Goal: Navigation & Orientation: Find specific page/section

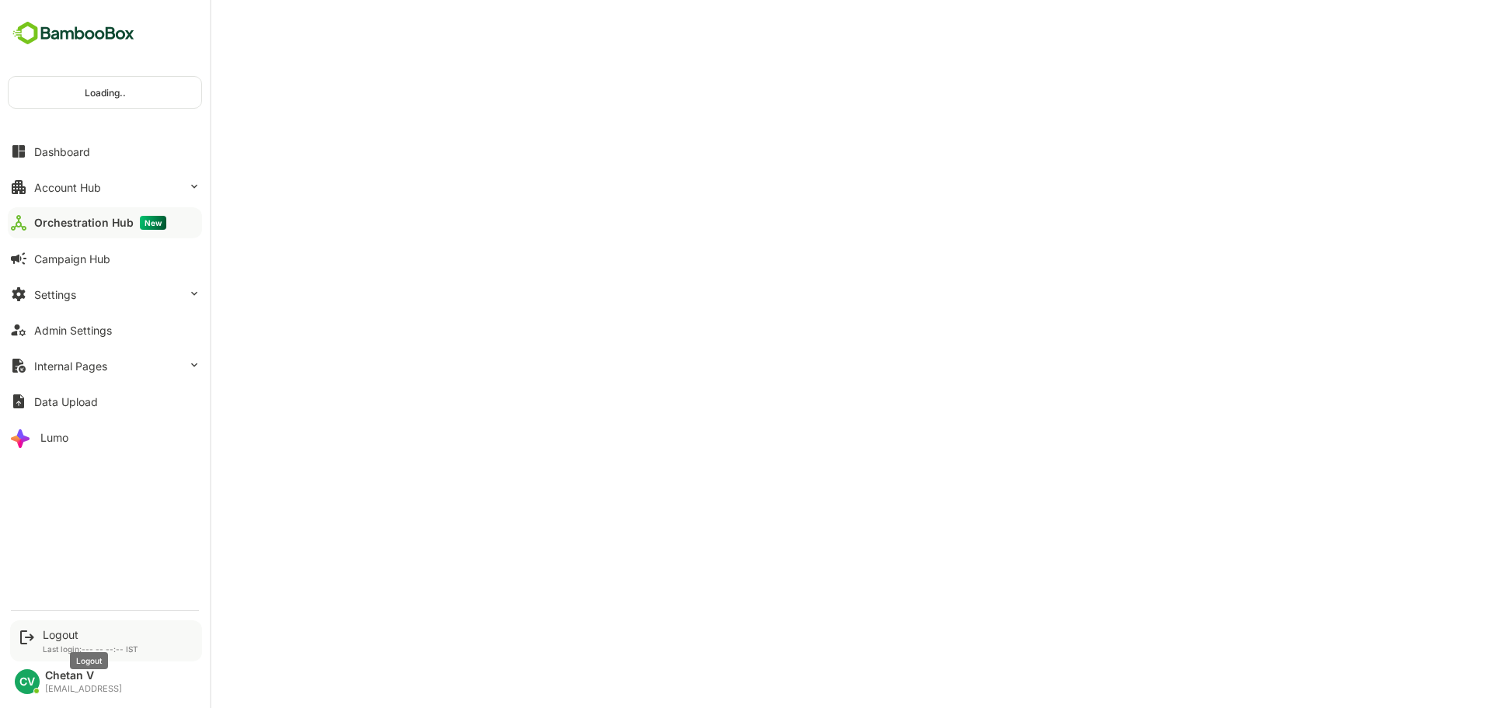
click at [78, 634] on div "Logout" at bounding box center [91, 634] width 96 height 13
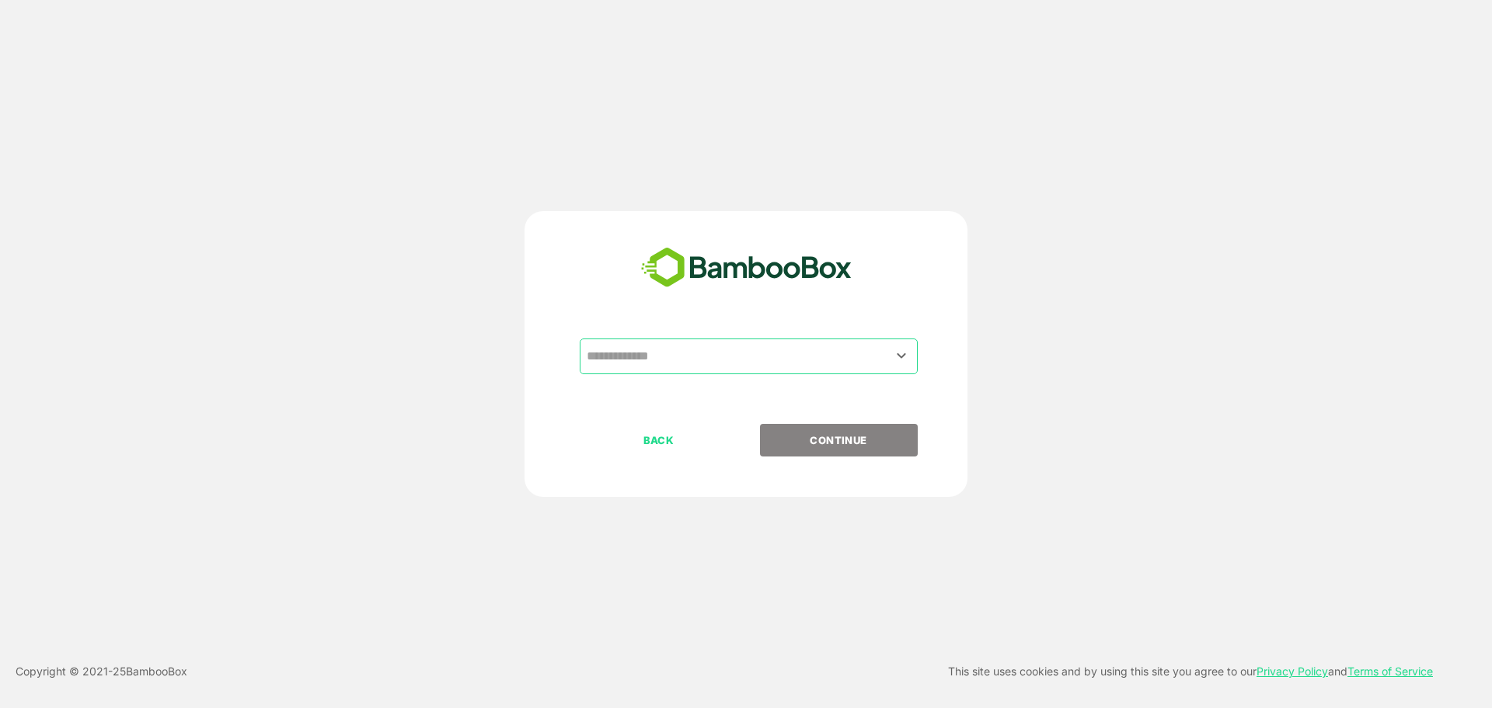
click at [674, 360] on input "text" at bounding box center [749, 357] width 332 height 30
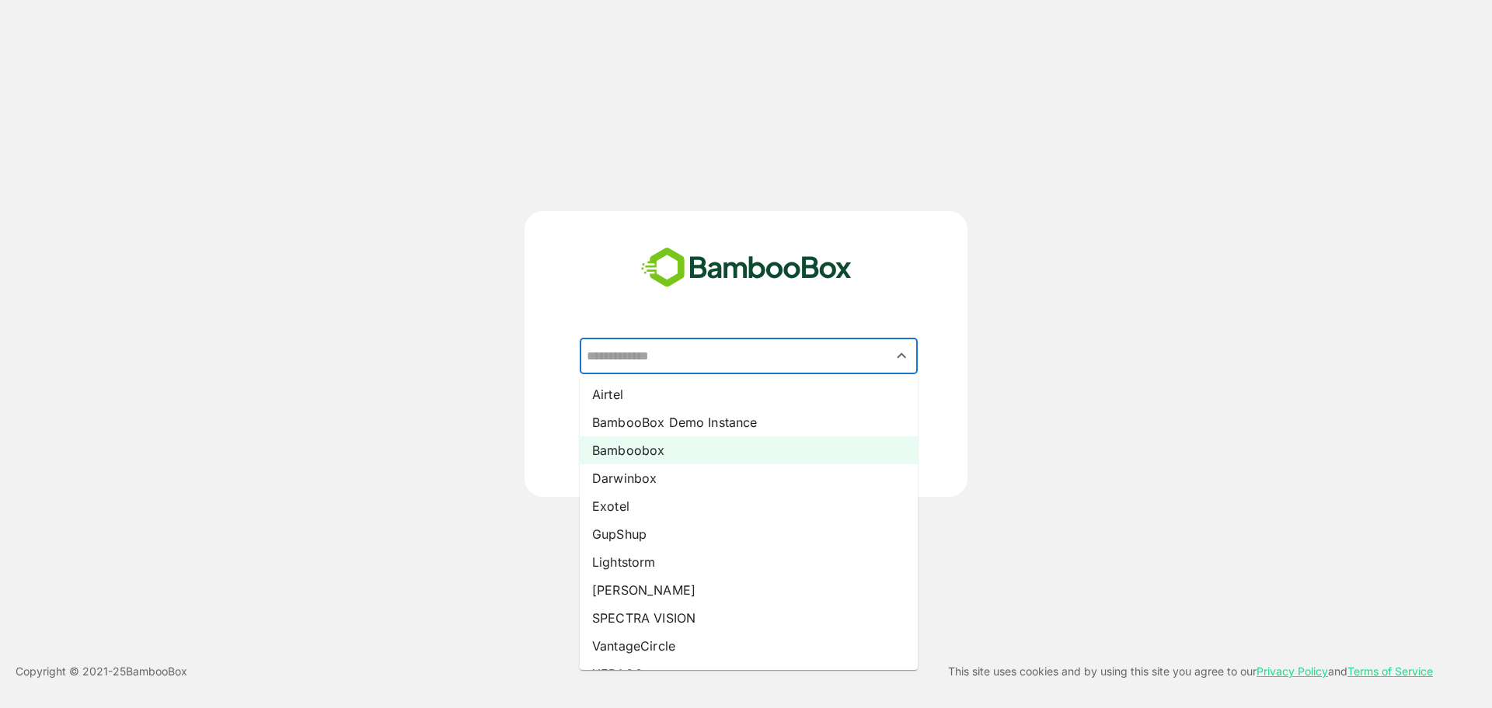
click at [663, 444] on li "Bamboobox" at bounding box center [749, 451] width 338 height 28
type input "*********"
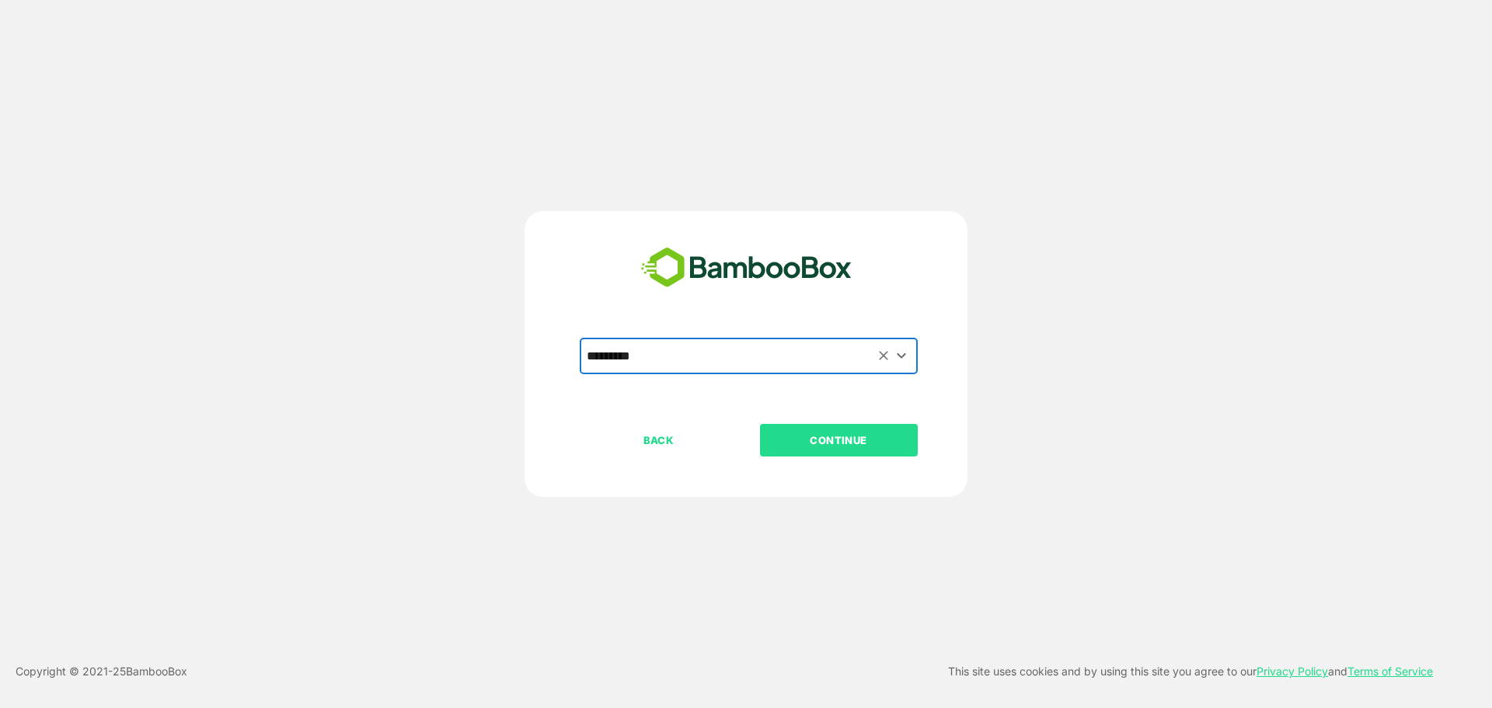
click at [823, 444] on p "CONTINUE" at bounding box center [838, 440] width 155 height 17
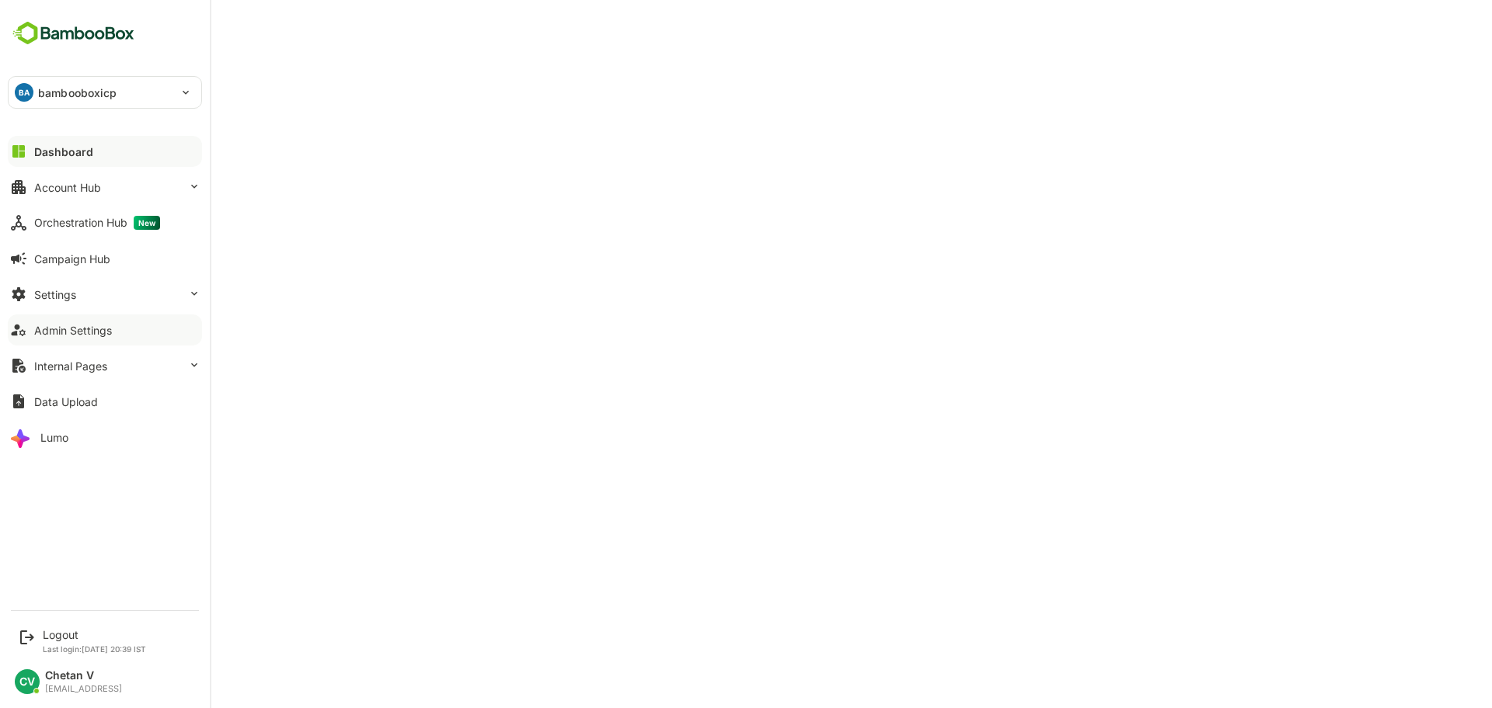
click at [85, 336] on div "Admin Settings" at bounding box center [73, 330] width 78 height 13
click at [61, 228] on div "Orchestration Hub New" at bounding box center [97, 223] width 126 height 14
click at [89, 332] on div "Admin Settings" at bounding box center [73, 330] width 78 height 13
click at [94, 337] on button "Admin Settings" at bounding box center [105, 330] width 194 height 31
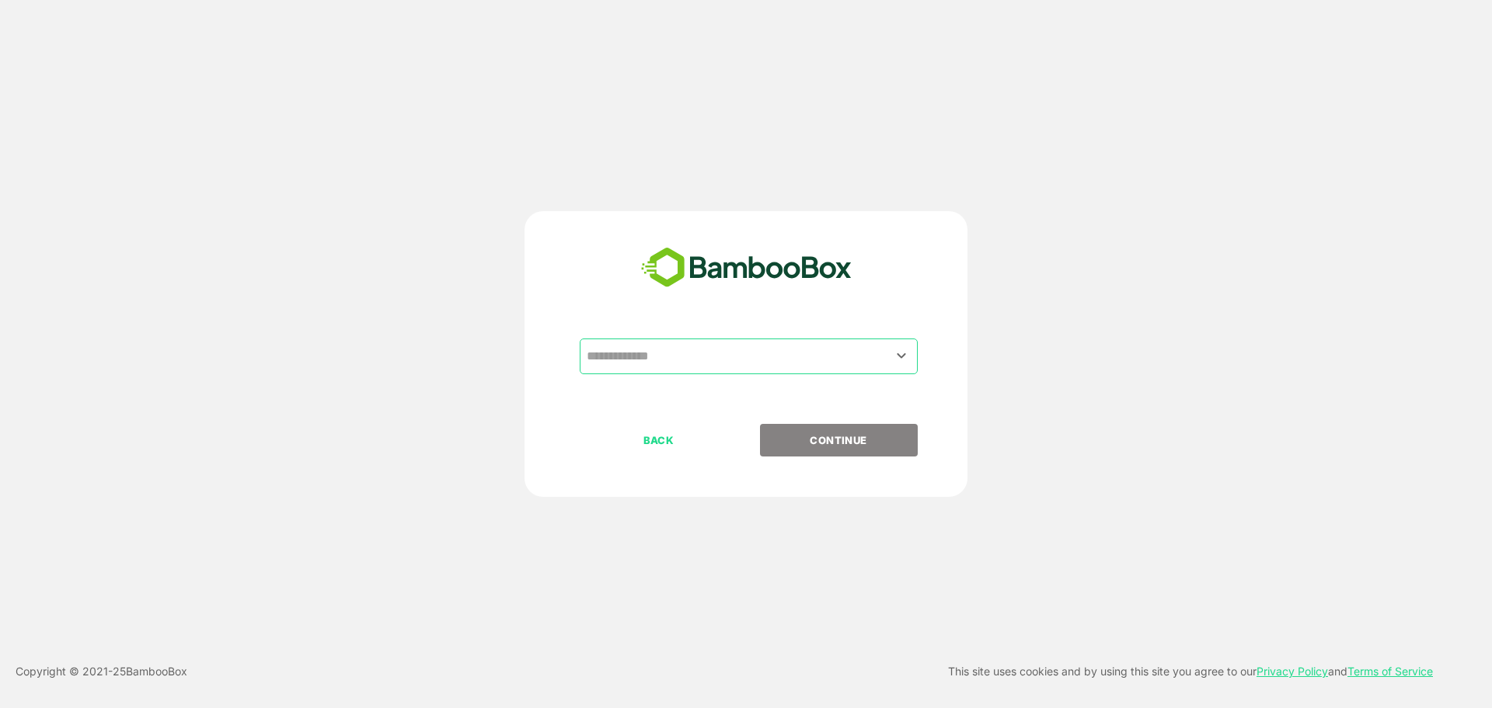
click at [694, 343] on input "text" at bounding box center [749, 357] width 332 height 30
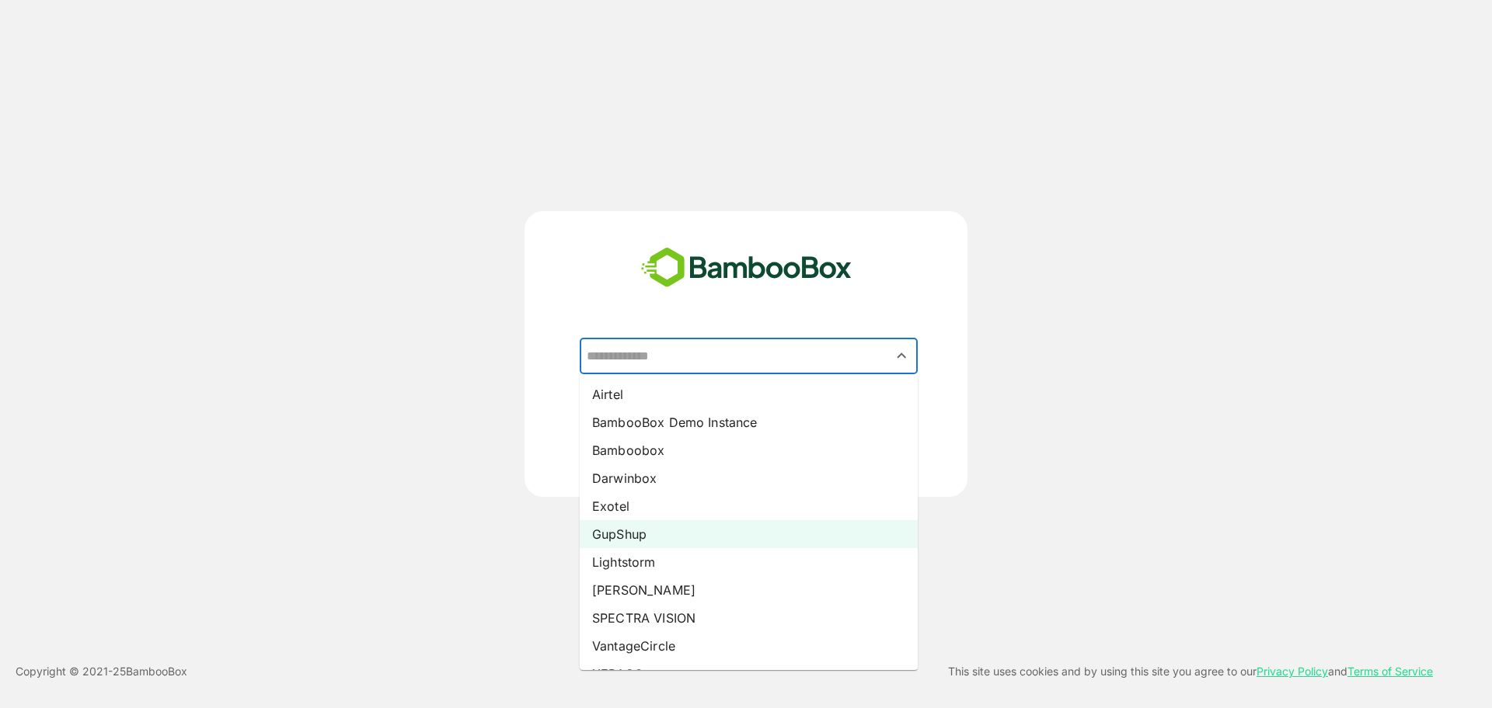
click at [638, 538] on li "GupShup" at bounding box center [749, 534] width 338 height 28
type input "*******"
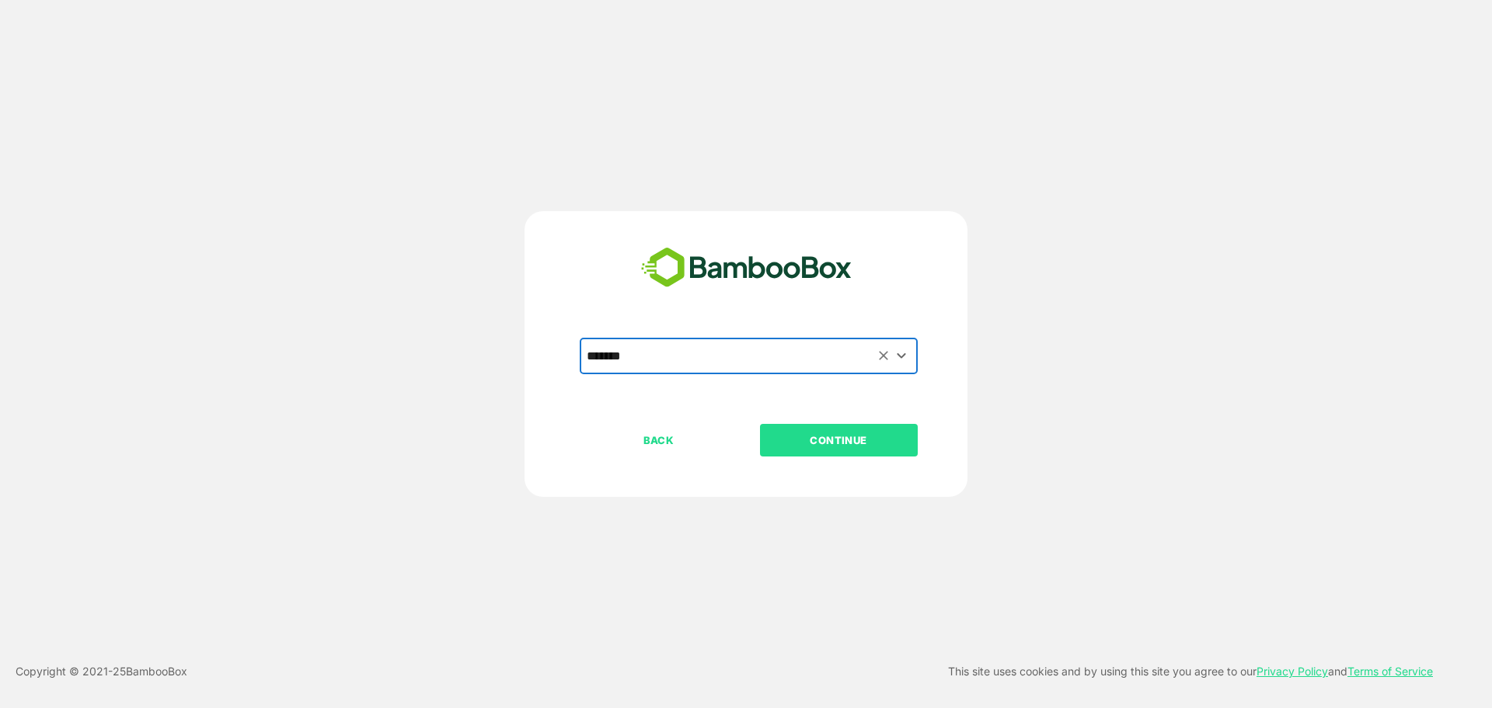
click at [841, 440] on p "CONTINUE" at bounding box center [838, 440] width 155 height 17
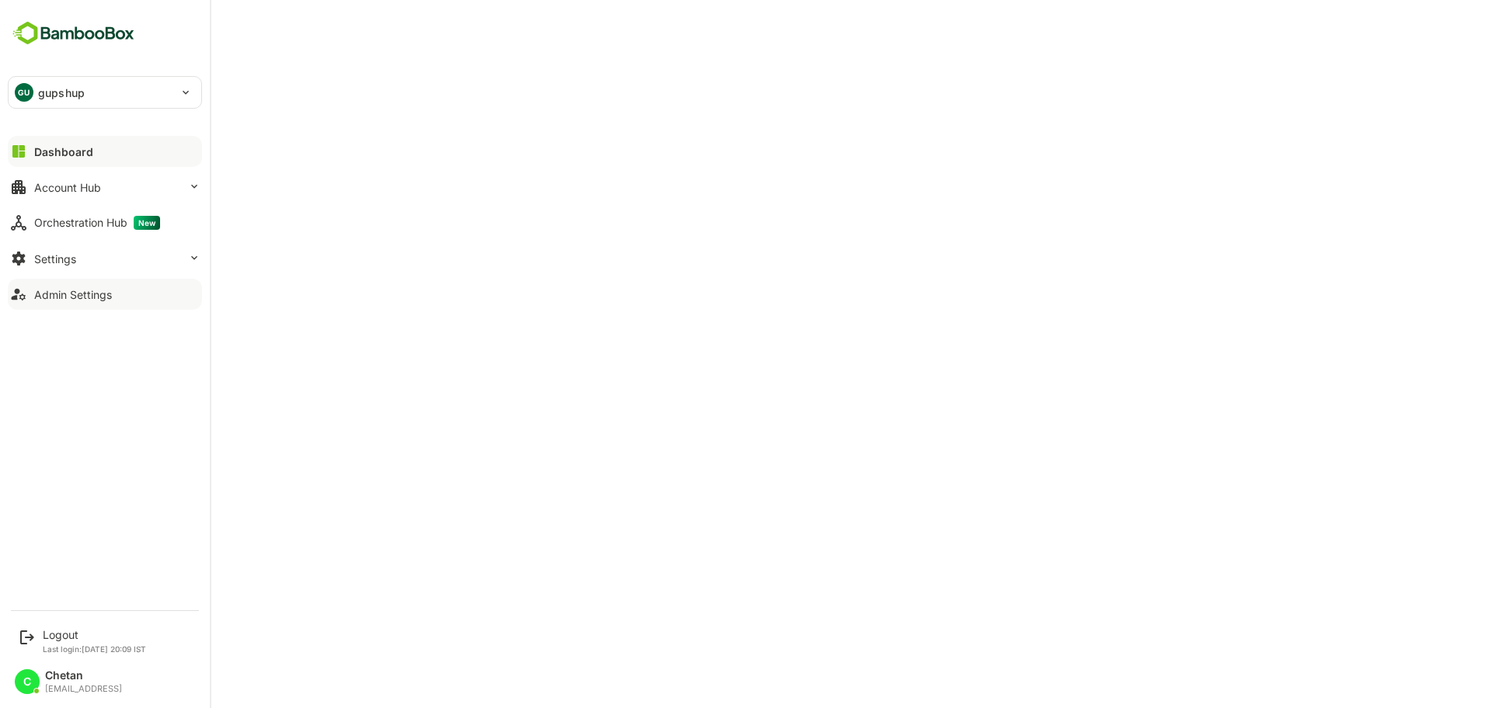
click at [82, 298] on div "Admin Settings" at bounding box center [73, 294] width 78 height 13
click at [64, 636] on div "Logout" at bounding box center [94, 634] width 103 height 13
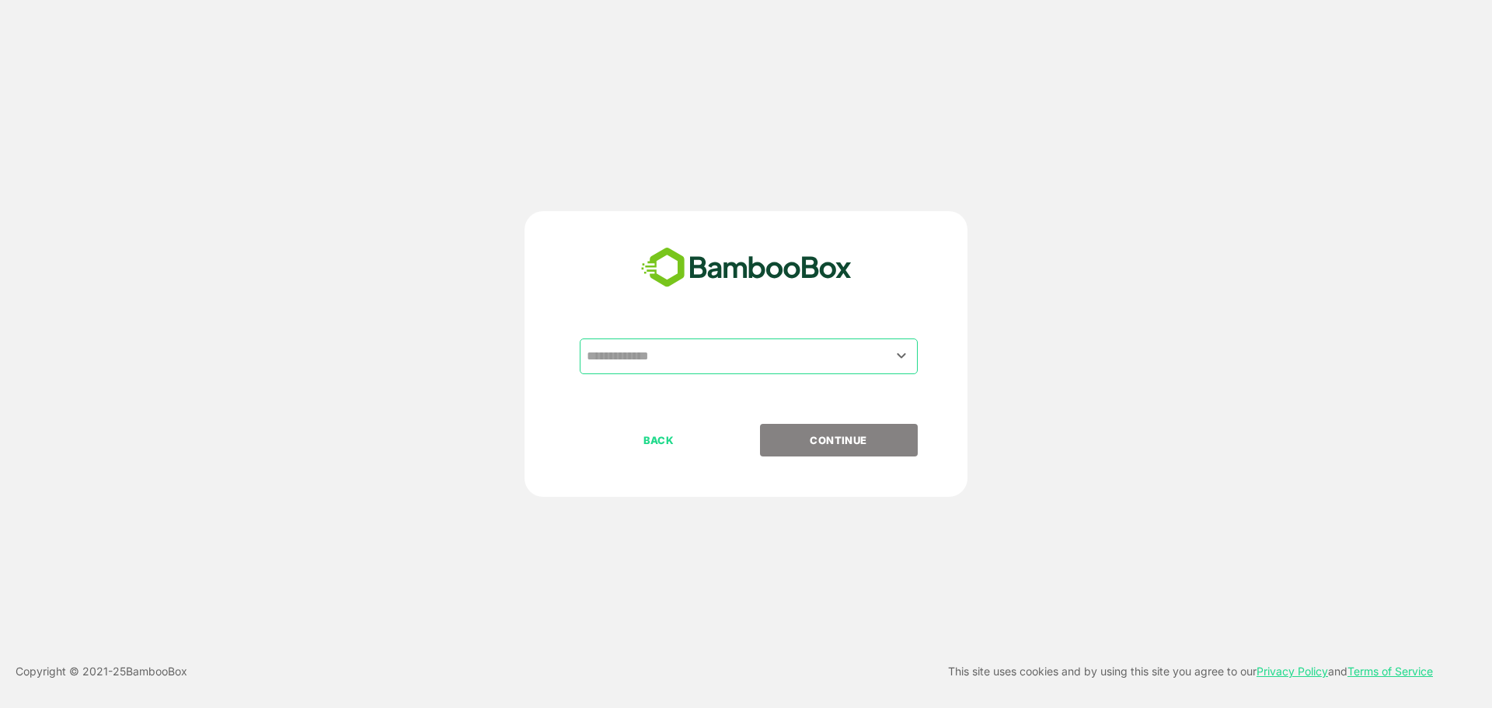
click at [640, 355] on input "text" at bounding box center [749, 357] width 332 height 30
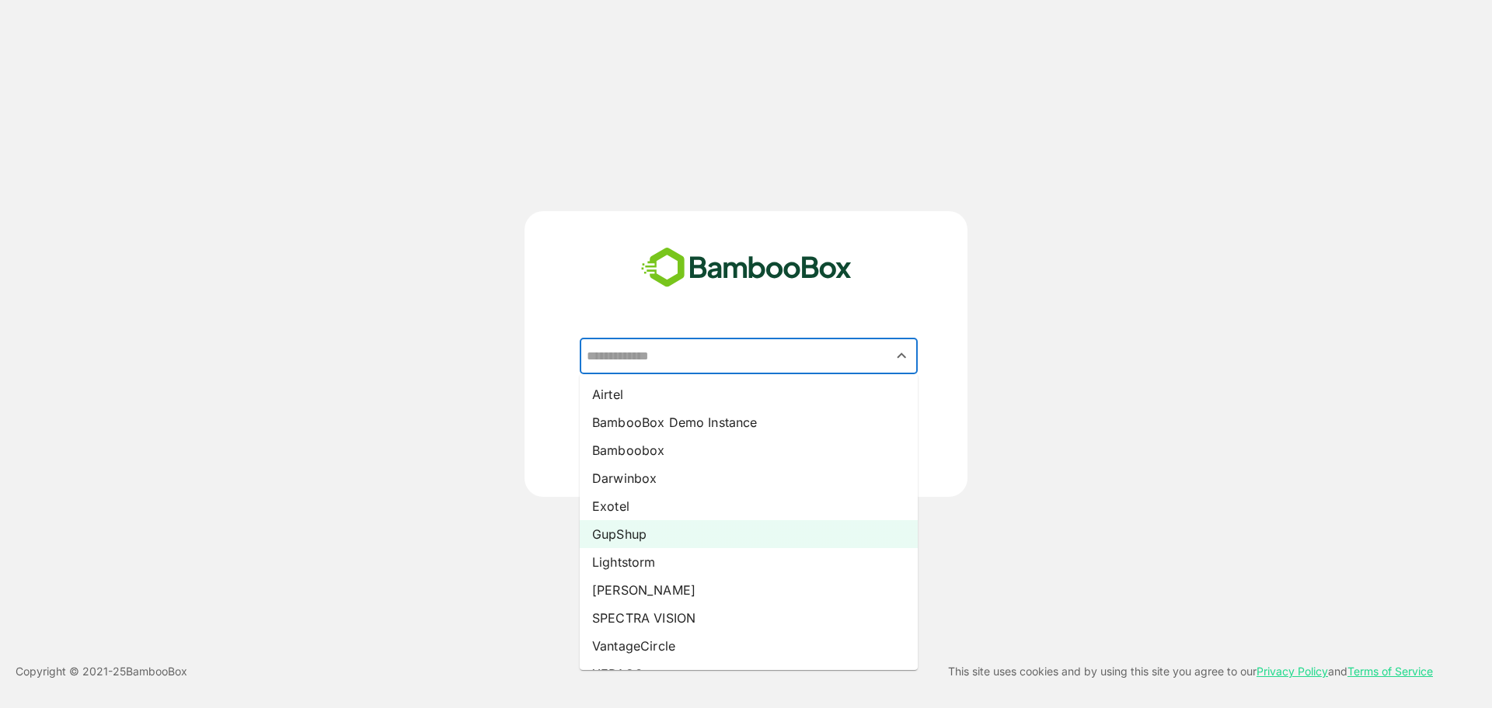
click at [635, 531] on li "GupShup" at bounding box center [749, 534] width 338 height 28
type input "*******"
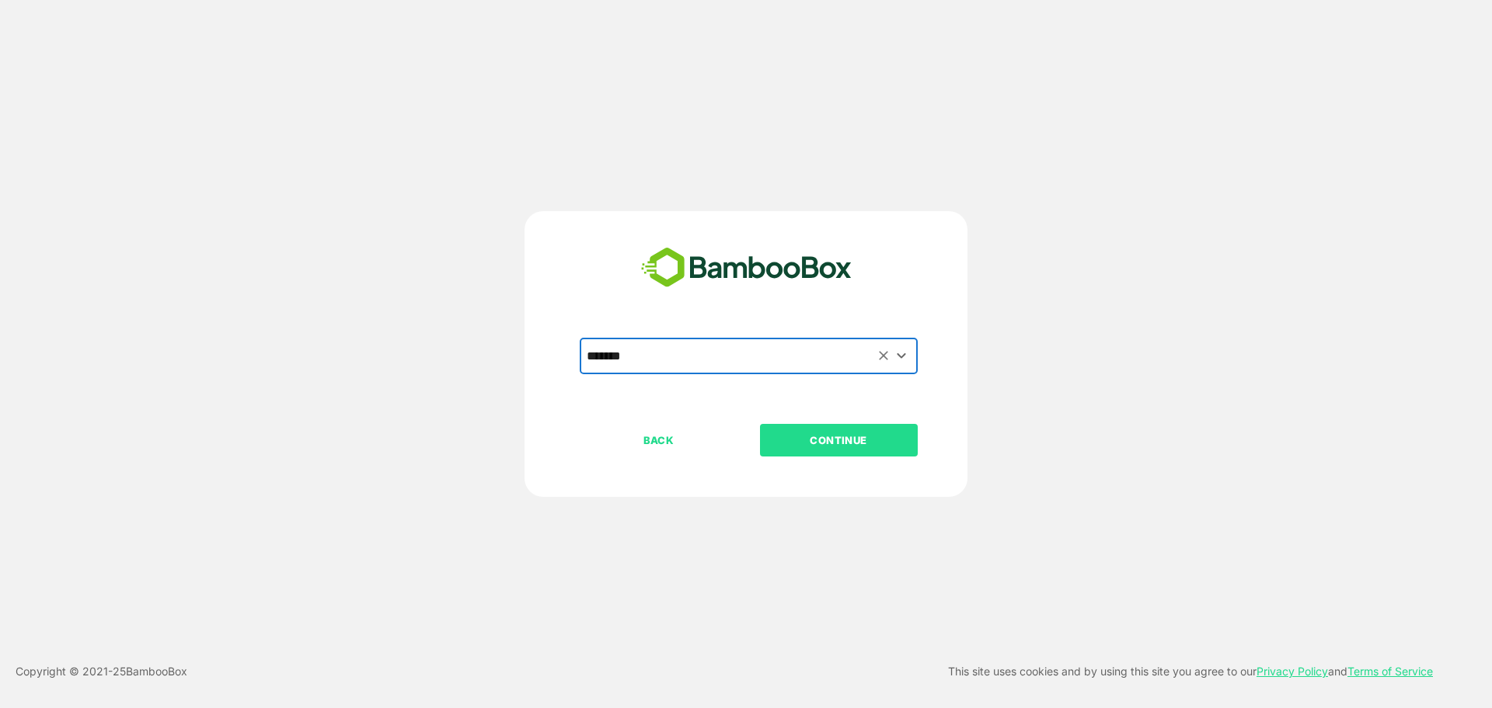
click at [865, 435] on p "CONTINUE" at bounding box center [838, 440] width 155 height 17
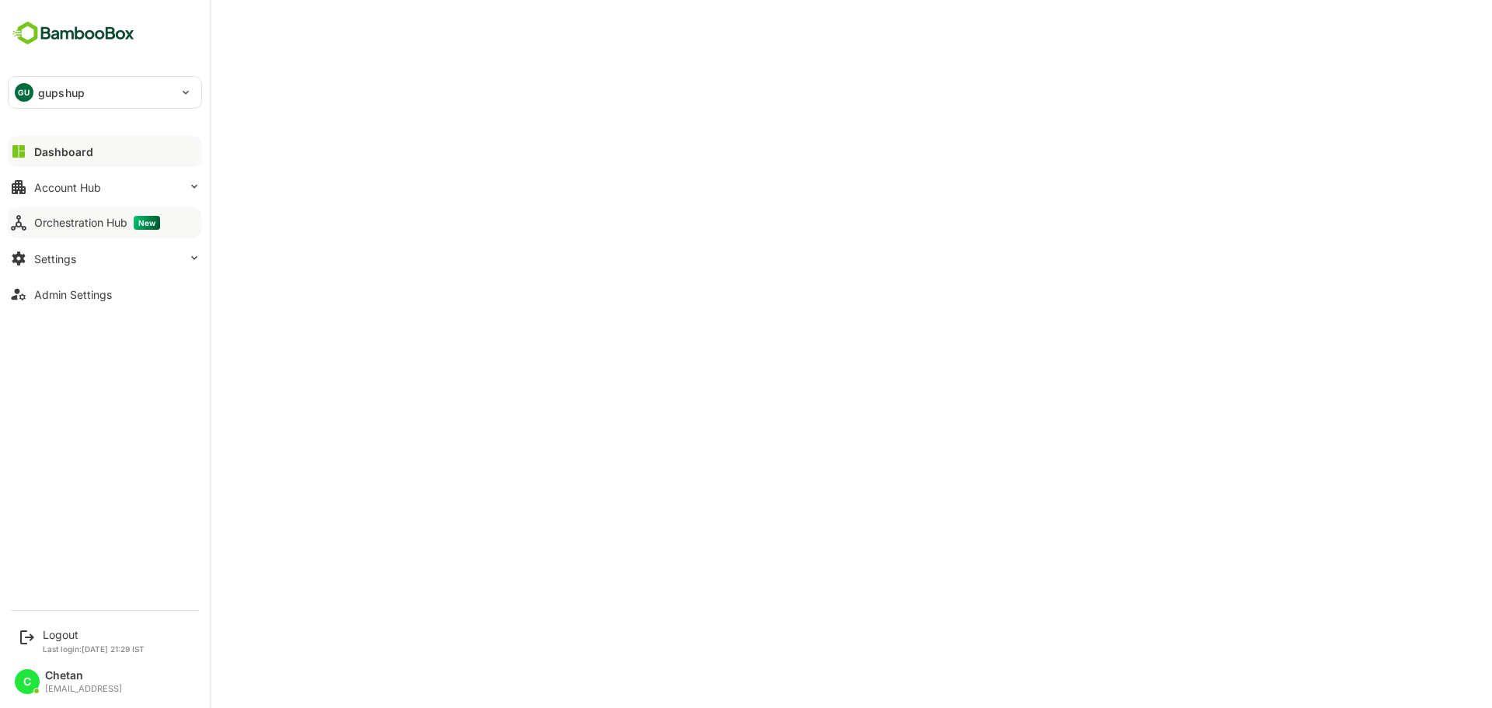
click at [45, 221] on div "Orchestration Hub New" at bounding box center [97, 223] width 126 height 14
